Goal: Information Seeking & Learning: Learn about a topic

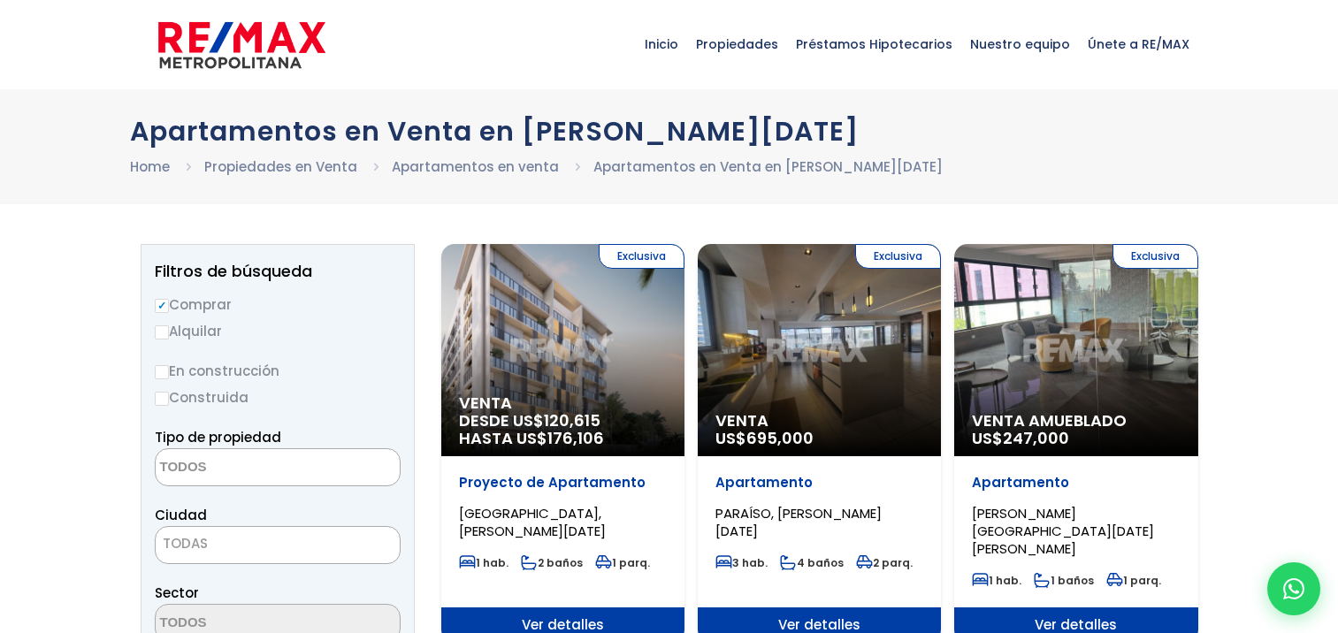
select select
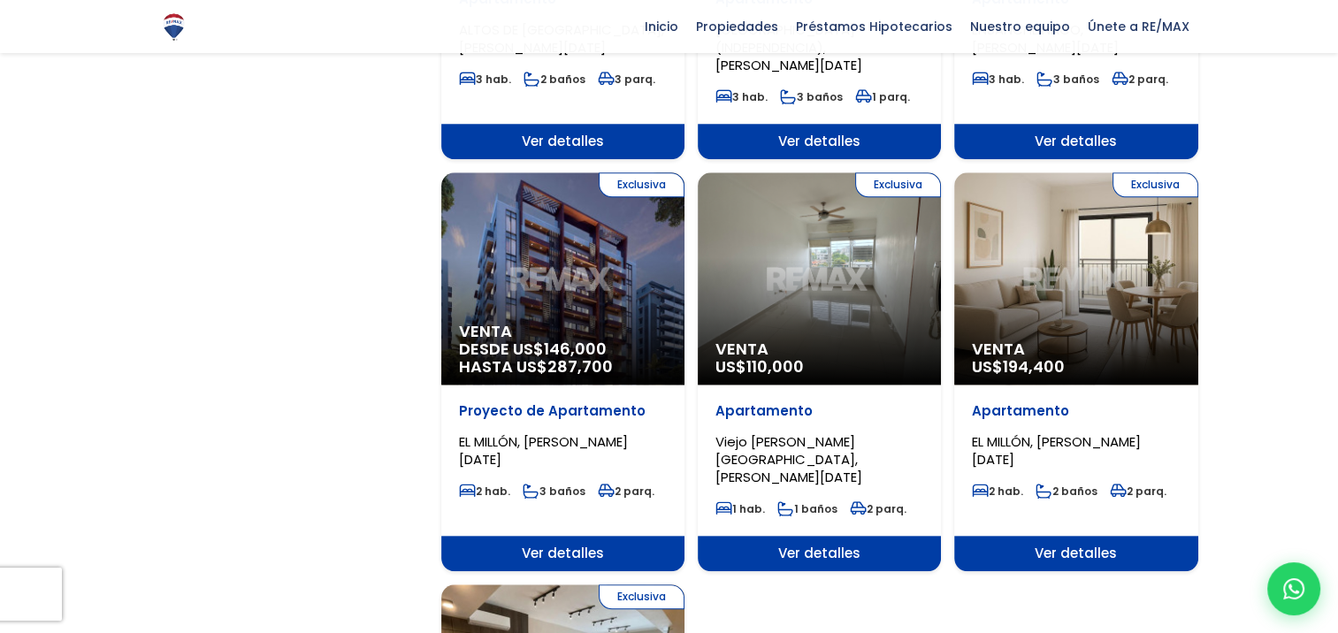
scroll to position [1591, 0]
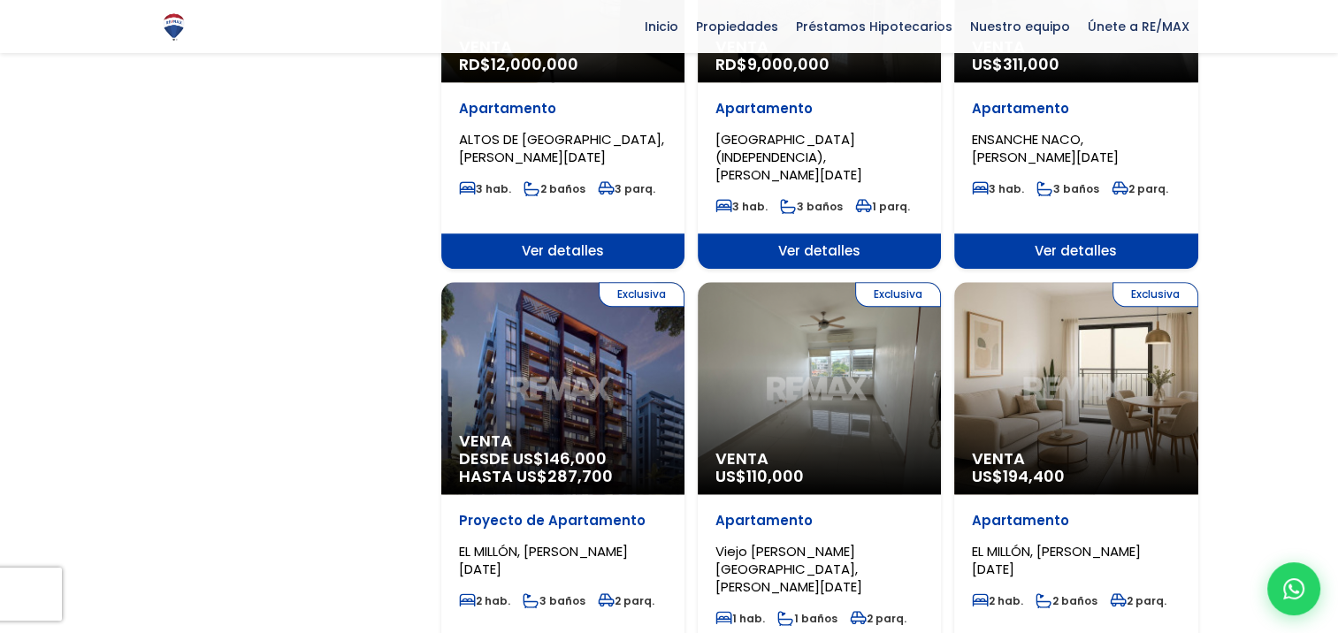
click at [891, 543] on p "Viejo [PERSON_NAME][GEOGRAPHIC_DATA], [PERSON_NAME][DATE]" at bounding box center [819, 569] width 208 height 53
click at [828, 388] on div "Exclusiva Venta US$ 110,000" at bounding box center [819, 388] width 243 height 212
click at [746, 512] on p "Apartamento" at bounding box center [819, 521] width 208 height 18
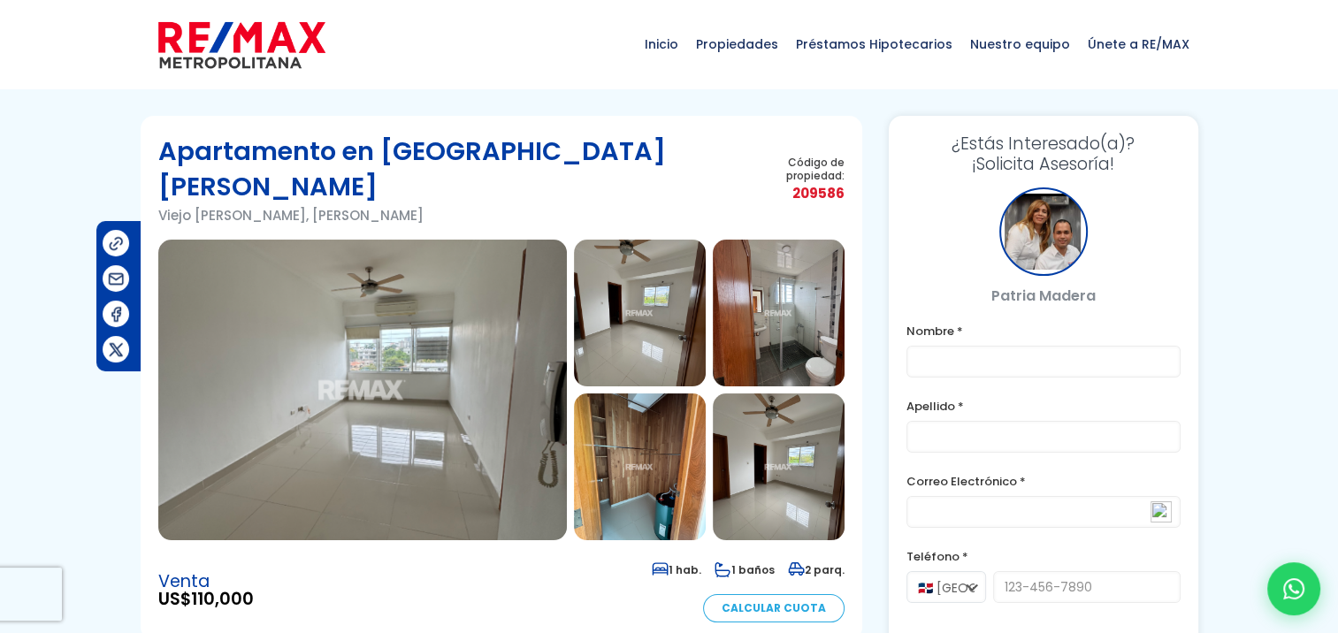
click at [664, 420] on img at bounding box center [640, 466] width 132 height 147
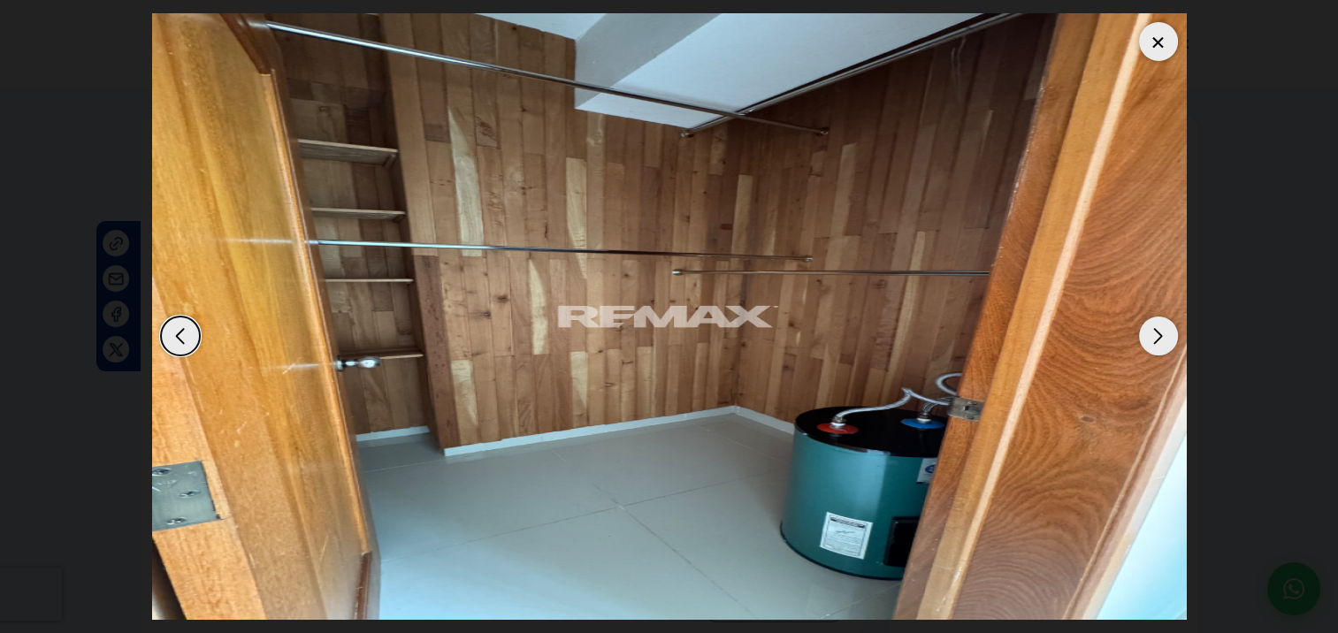
click at [1150, 332] on div "Next slide" at bounding box center [1158, 336] width 39 height 39
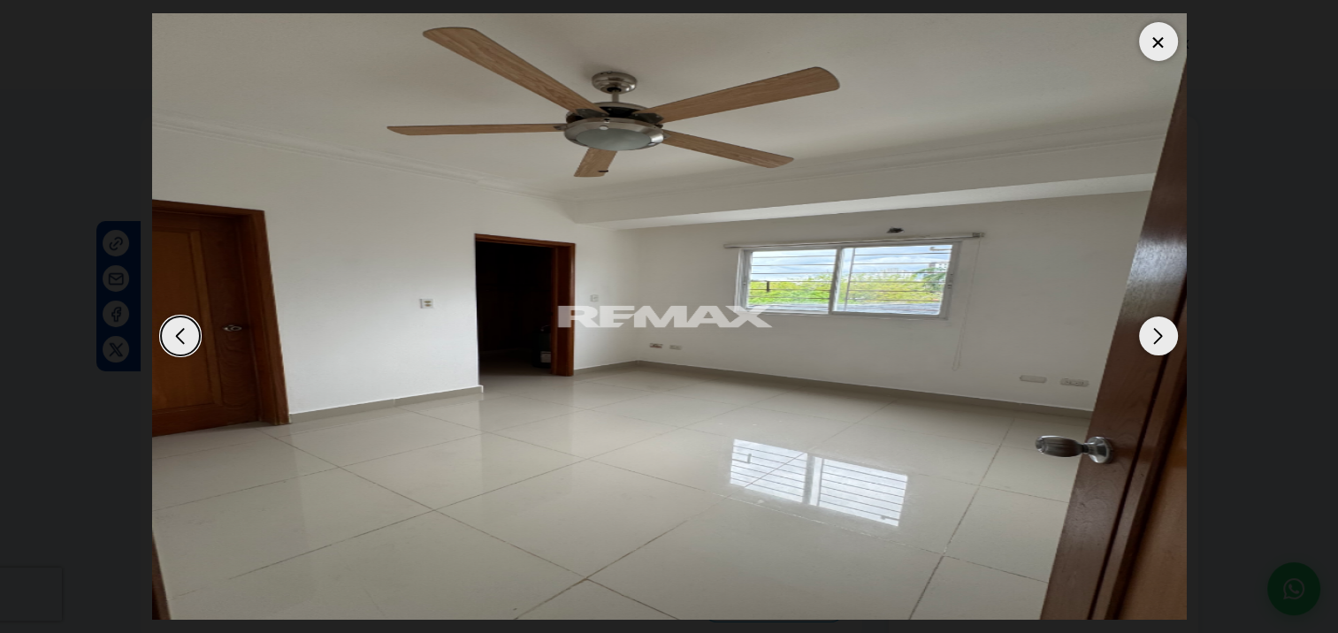
click at [1151, 331] on div "Next slide" at bounding box center [1158, 336] width 39 height 39
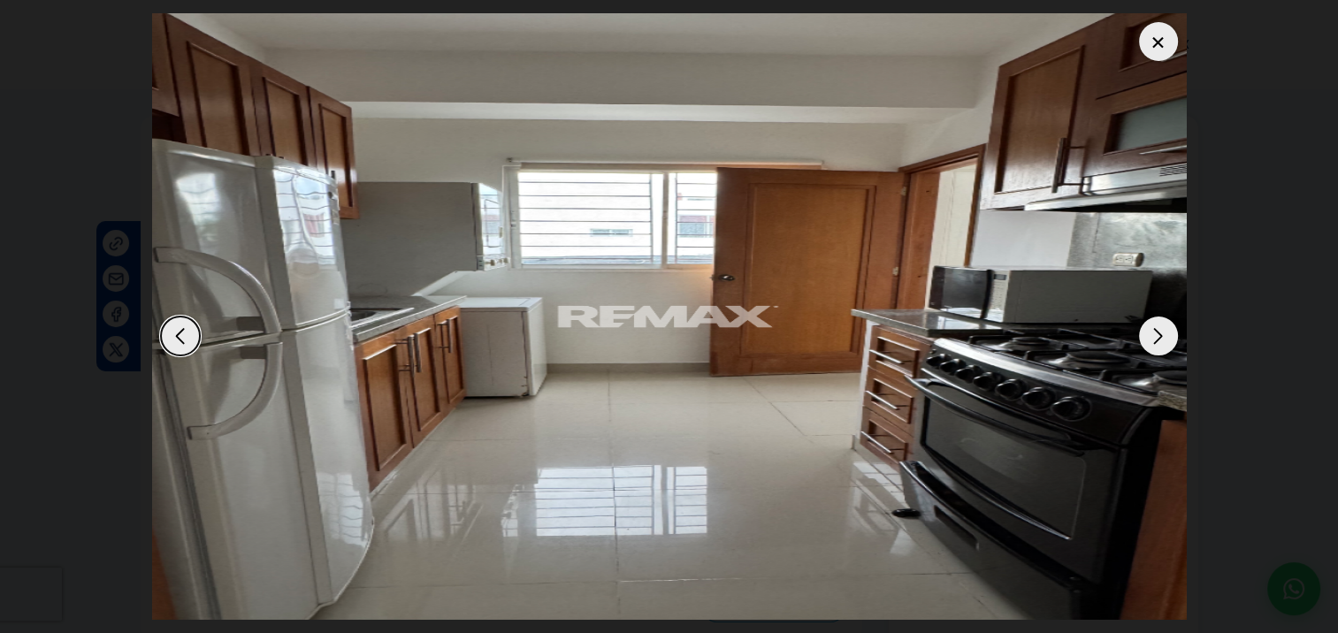
click at [1151, 331] on div "Next slide" at bounding box center [1158, 336] width 39 height 39
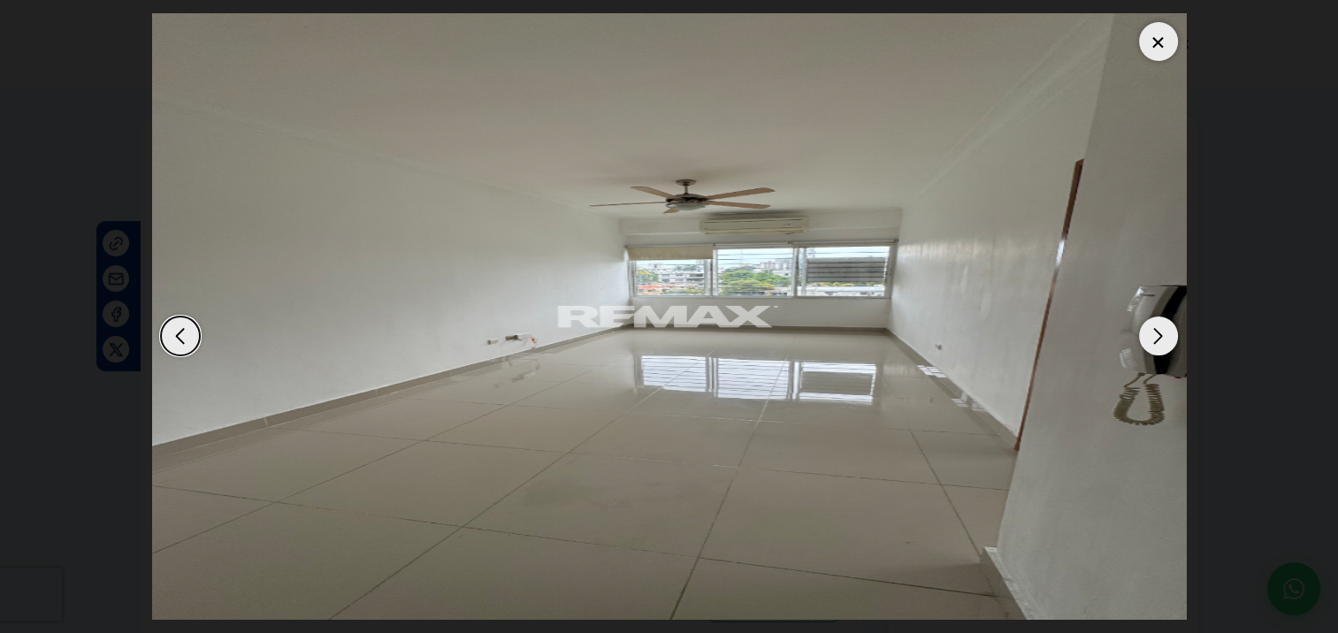
click at [1151, 331] on div "Next slide" at bounding box center [1158, 336] width 39 height 39
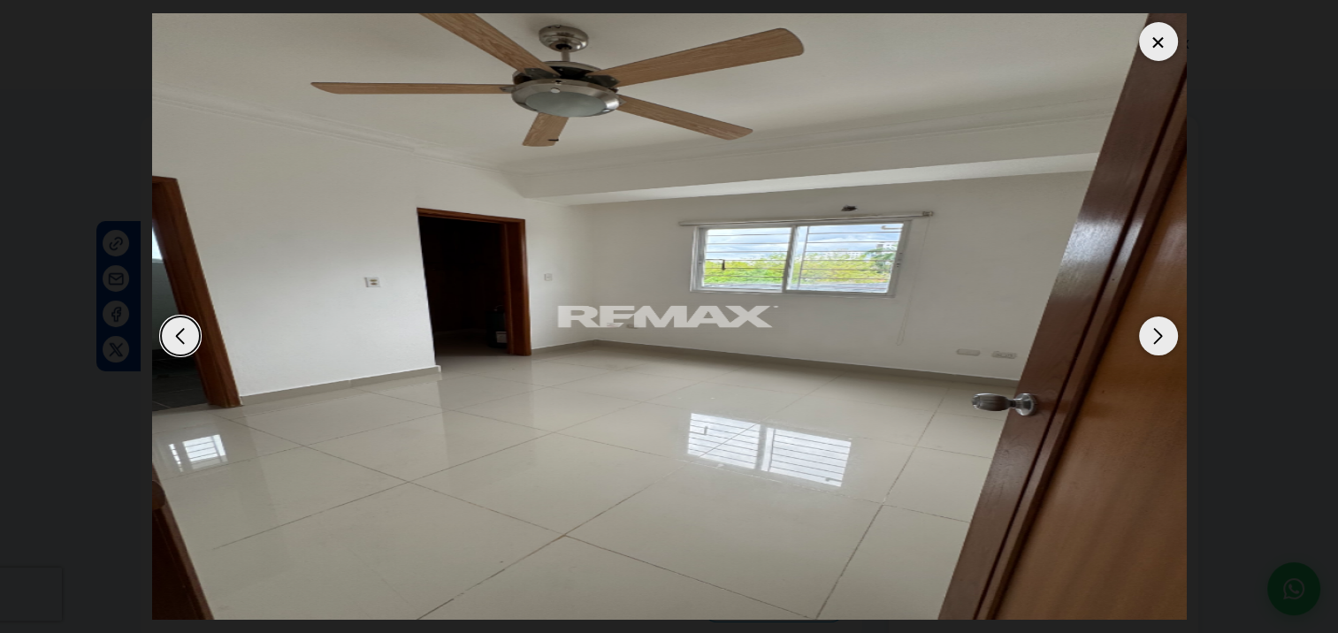
click at [1151, 331] on div "Next slide" at bounding box center [1158, 336] width 39 height 39
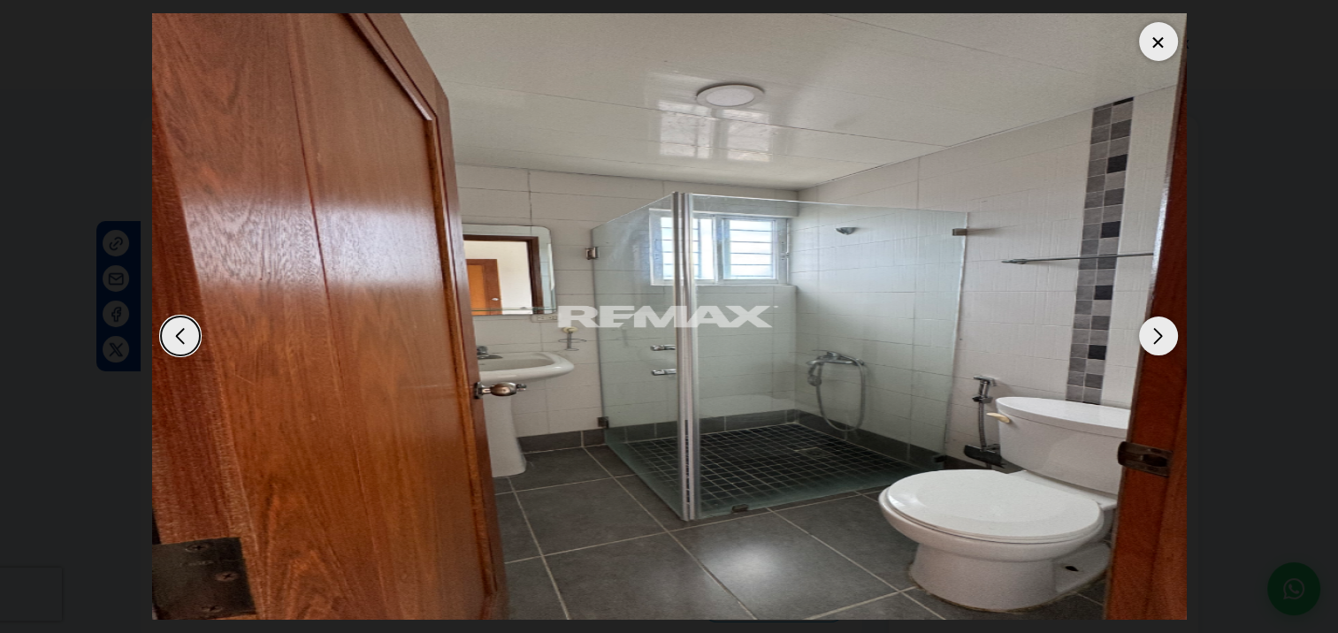
click at [1151, 331] on div "Next slide" at bounding box center [1158, 336] width 39 height 39
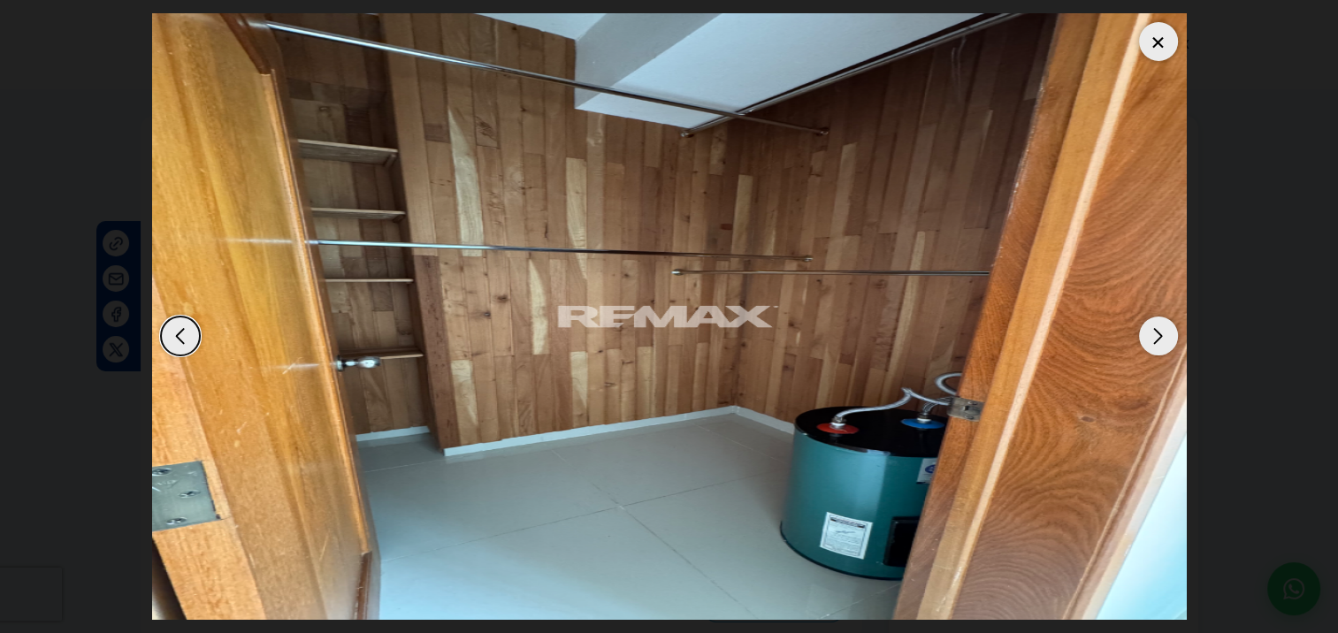
click at [1151, 331] on div "Next slide" at bounding box center [1158, 336] width 39 height 39
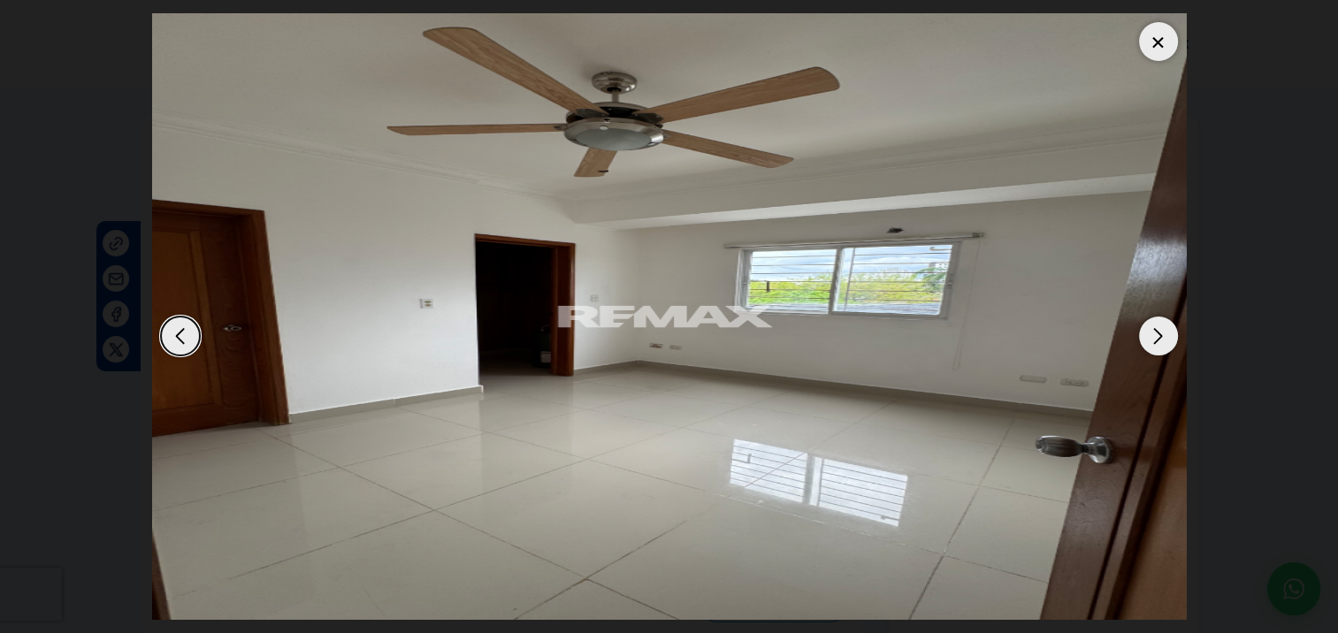
click at [1151, 331] on div "Next slide" at bounding box center [1158, 336] width 39 height 39
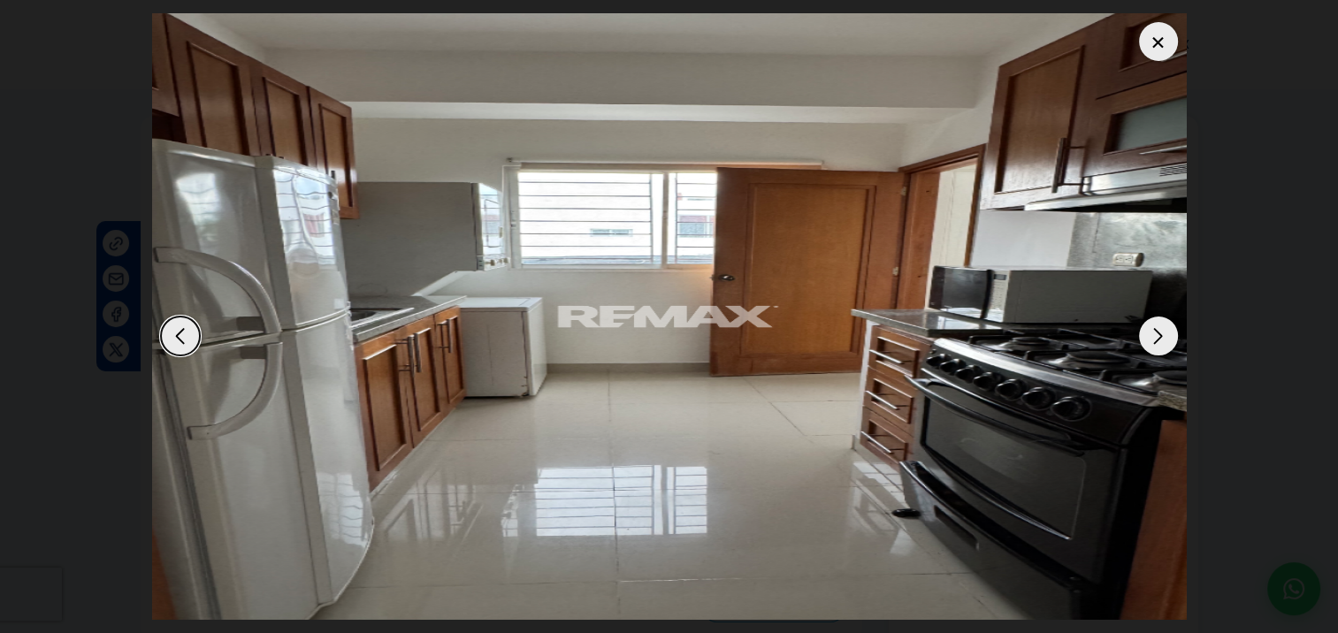
click at [1200, 229] on dialog at bounding box center [669, 316] width 1061 height 633
click at [1141, 42] on div at bounding box center [1158, 41] width 39 height 39
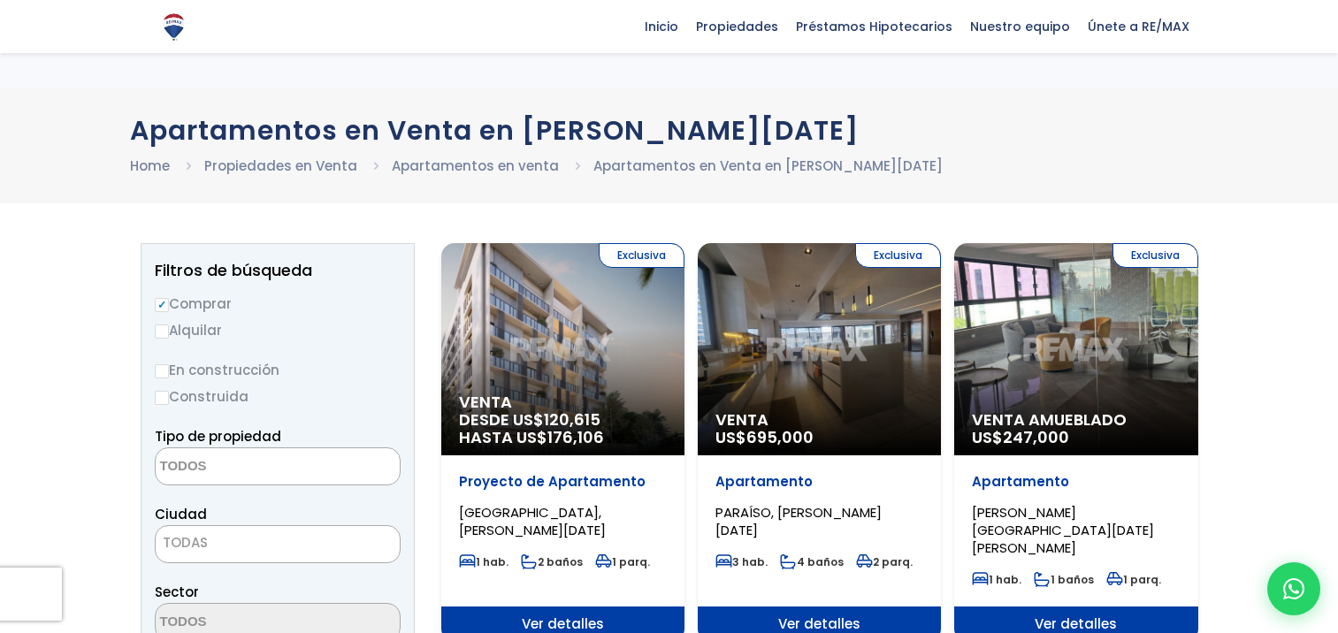
select select
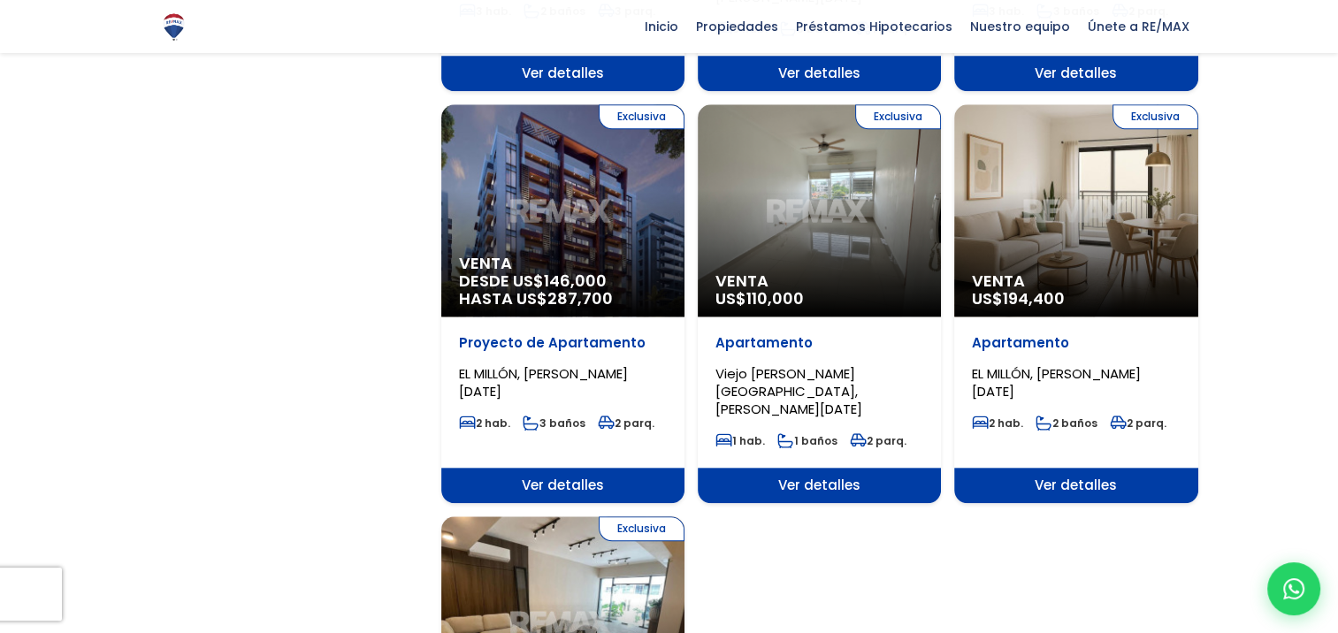
scroll to position [1857, 0]
